Goal: Learn about a topic

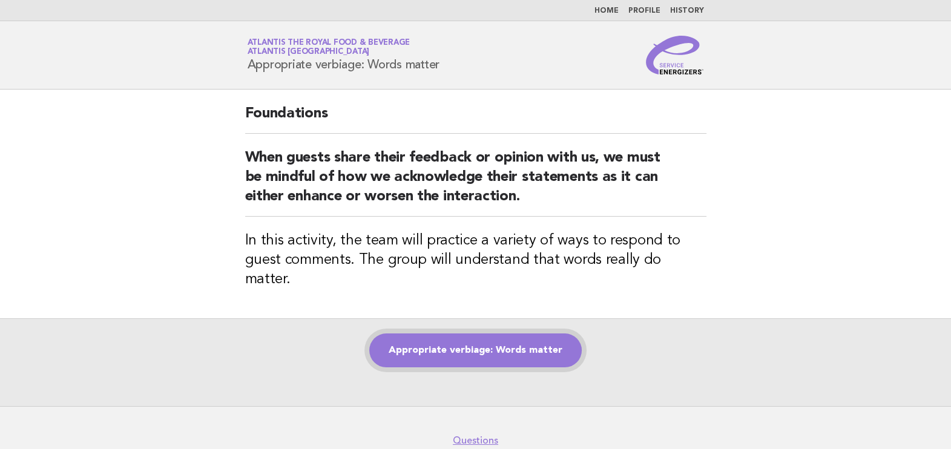
click at [511, 334] on link "Appropriate verbiage: Words matter" at bounding box center [475, 351] width 212 height 34
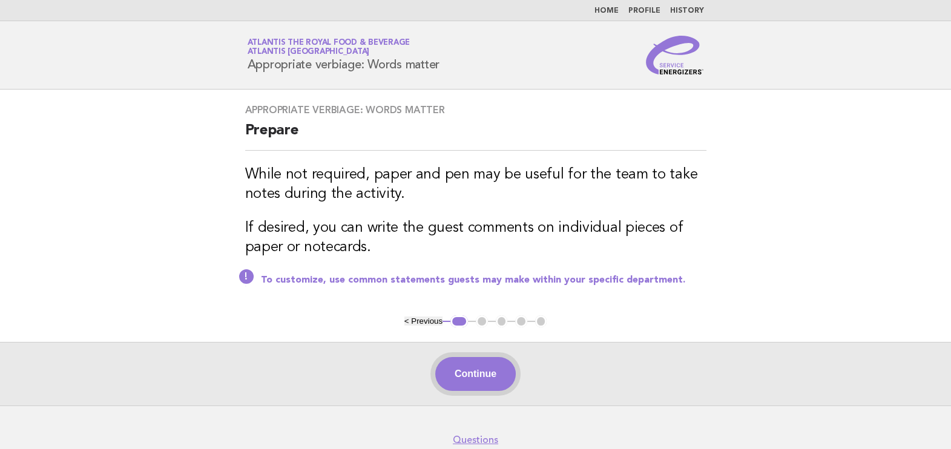
click at [485, 380] on button "Continue" at bounding box center [475, 374] width 81 height 34
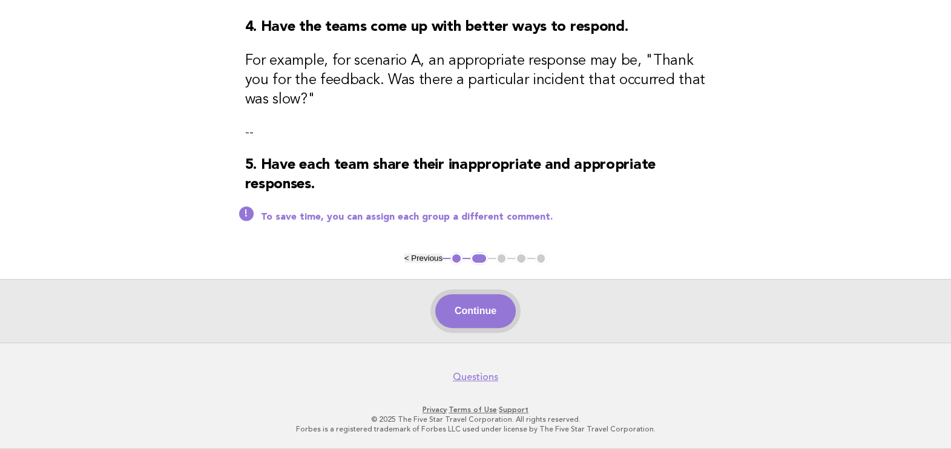
click at [476, 309] on button "Continue" at bounding box center [475, 311] width 81 height 34
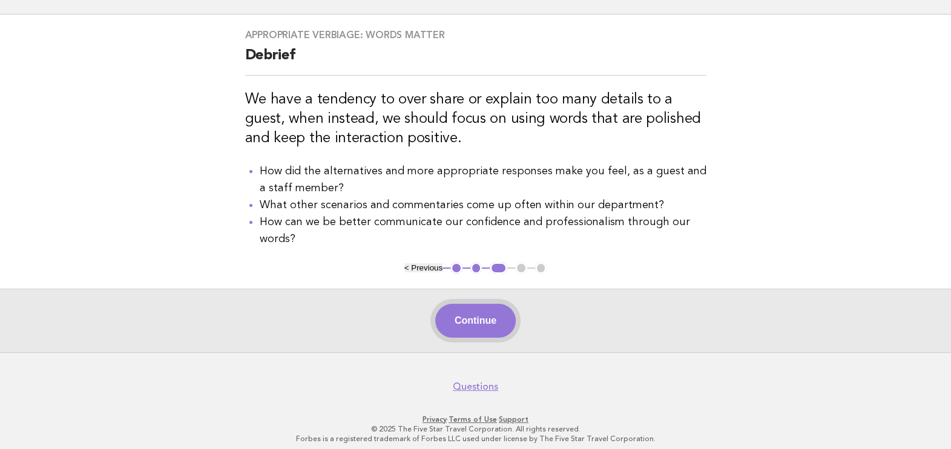
click at [457, 334] on button "Continue" at bounding box center [475, 321] width 81 height 34
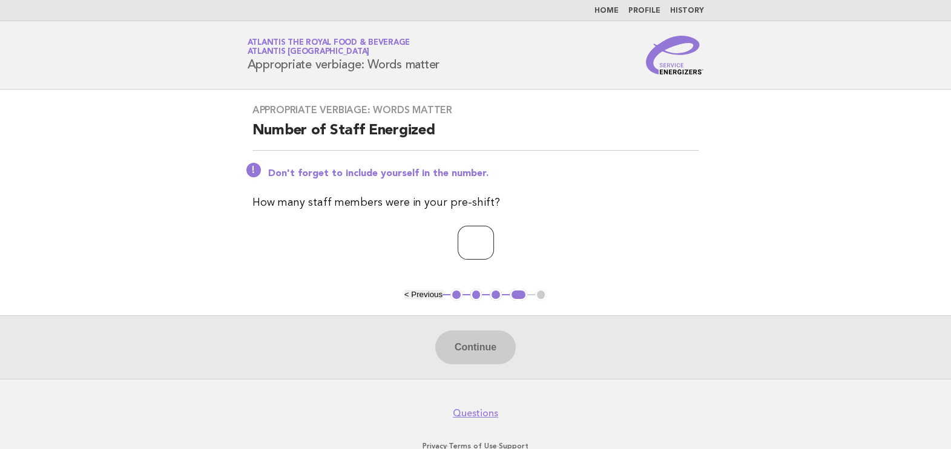
click at [461, 244] on input "number" at bounding box center [476, 243] width 36 height 34
type input "**"
click at [460, 360] on button "Continue" at bounding box center [475, 348] width 81 height 34
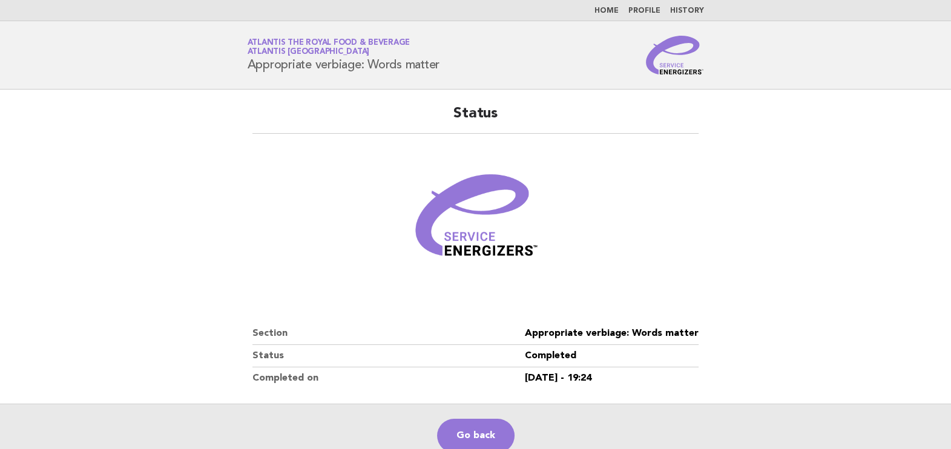
click at [608, 10] on link "Home" at bounding box center [606, 10] width 24 height 7
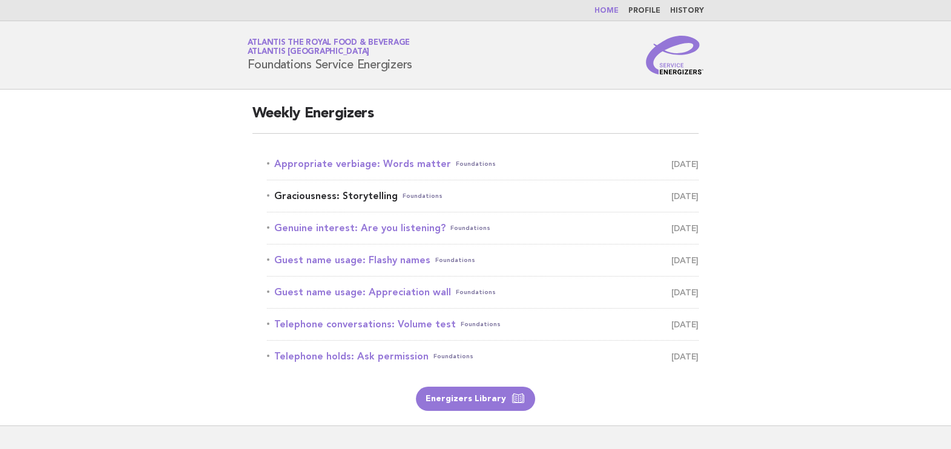
click at [345, 200] on link "Graciousness: Storytelling Foundations August 15" at bounding box center [483, 196] width 432 height 17
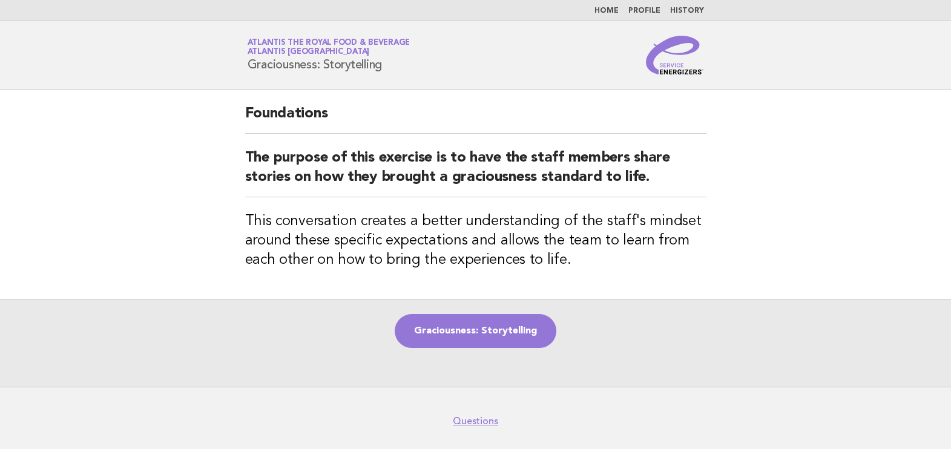
drag, startPoint x: 246, startPoint y: 64, endPoint x: 404, endPoint y: 64, distance: 158.0
click at [404, 64] on div "Service Energizers Atlantis the Royal Food & Beverage Atlantis [GEOGRAPHIC_DATA…" at bounding box center [476, 55] width 490 height 39
copy h1 "Graciousness: Storytelling"
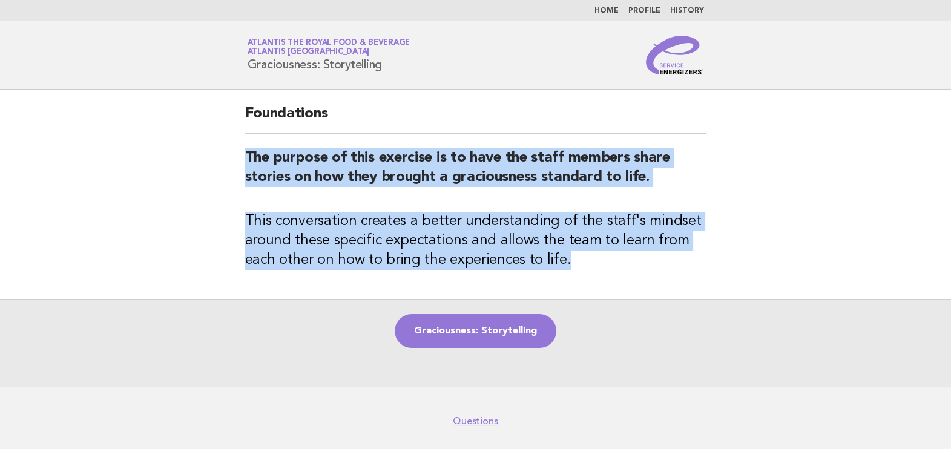
drag, startPoint x: 248, startPoint y: 155, endPoint x: 673, endPoint y: 254, distance: 436.9
click at [673, 254] on div "Foundations The purpose of this exercise is to have the staff members share sto…" at bounding box center [476, 194] width 490 height 209
copy div "The purpose of this exercise is to have the staff members share stories on how …"
